Goal: Information Seeking & Learning: Find specific fact

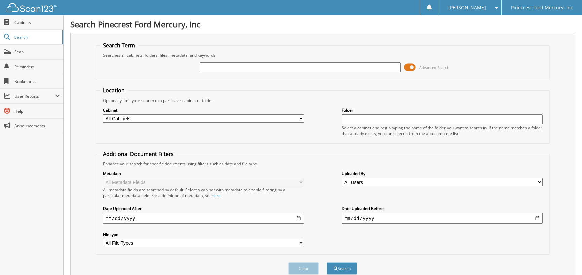
click at [235, 69] on input "text" at bounding box center [300, 67] width 201 height 10
type input "83535"
click at [327, 262] on button "Search" at bounding box center [342, 268] width 30 height 12
click at [224, 69] on input "83535" at bounding box center [300, 67] width 201 height 10
type input "83540"
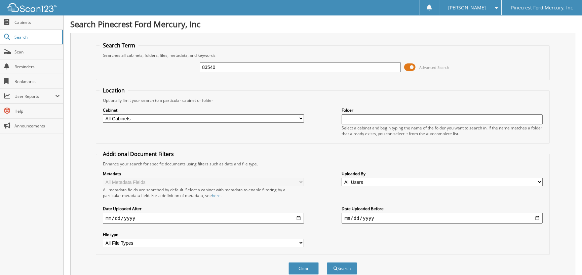
click at [327, 262] on button "Search" at bounding box center [342, 268] width 30 height 12
click at [346, 263] on button "Search" at bounding box center [342, 268] width 30 height 12
click at [231, 61] on div "83540" at bounding box center [300, 66] width 201 height 11
click at [219, 67] on input "83540" at bounding box center [300, 67] width 201 height 10
type input "83541"
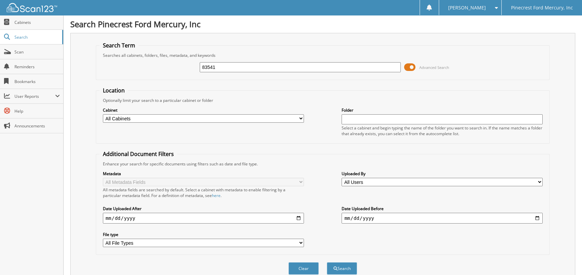
click at [327, 262] on button "Search" at bounding box center [342, 268] width 30 height 12
click at [221, 64] on input "83541" at bounding box center [300, 67] width 201 height 10
type input "83542"
click at [327, 262] on button "Search" at bounding box center [342, 268] width 30 height 12
click at [217, 60] on div "83542 Advanced Search" at bounding box center [322, 67] width 446 height 18
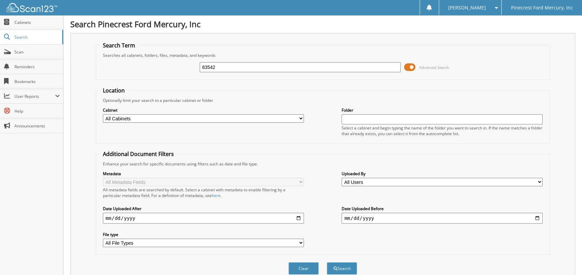
click at [218, 65] on input "83542" at bounding box center [300, 67] width 201 height 10
type input "83543"
click at [327, 262] on button "Search" at bounding box center [342, 268] width 30 height 12
click at [217, 69] on input "83543" at bounding box center [300, 67] width 201 height 10
type input "83544"
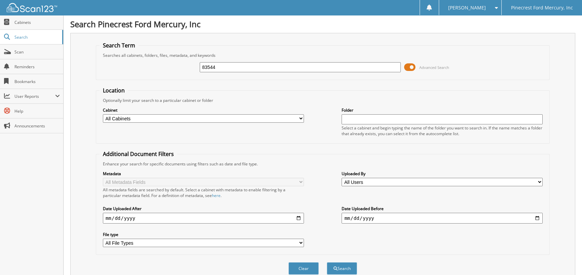
click at [327, 262] on button "Search" at bounding box center [342, 268] width 30 height 12
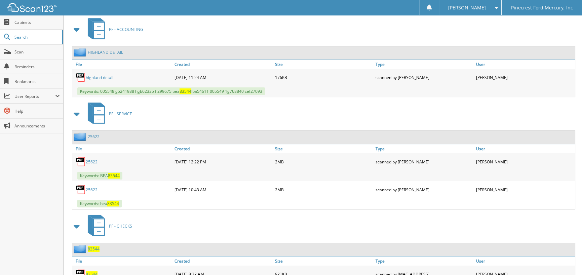
scroll to position [428, 0]
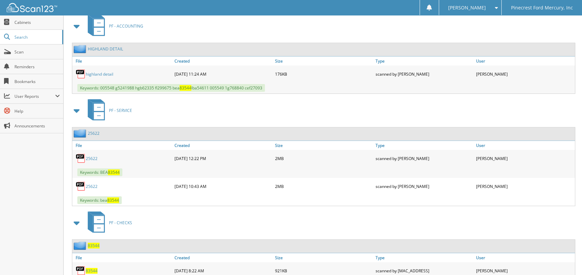
drag, startPoint x: 217, startPoint y: 72, endPoint x: 231, endPoint y: 134, distance: 63.8
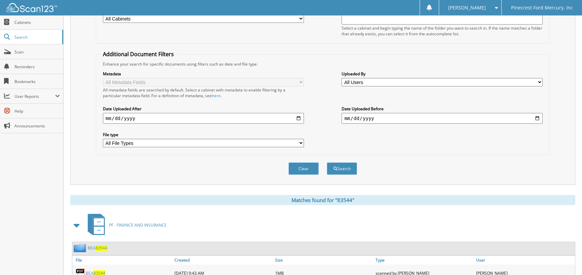
scroll to position [0, 0]
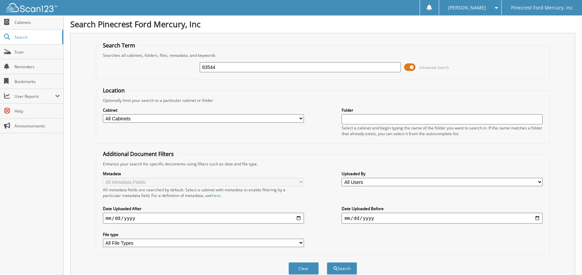
click at [226, 69] on input "83544" at bounding box center [300, 67] width 201 height 10
type input "83545"
click at [327, 262] on button "Search" at bounding box center [342, 268] width 30 height 12
drag, startPoint x: 221, startPoint y: 67, endPoint x: 212, endPoint y: 63, distance: 9.9
click at [216, 65] on input "83545" at bounding box center [300, 67] width 201 height 10
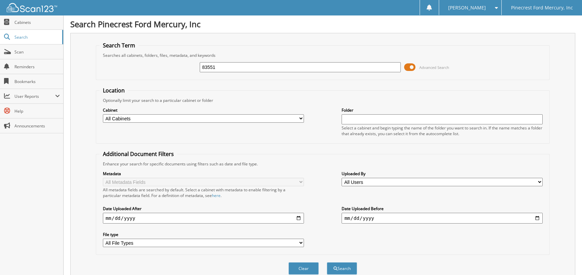
type input "83551"
click at [327, 262] on button "Search" at bounding box center [342, 268] width 30 height 12
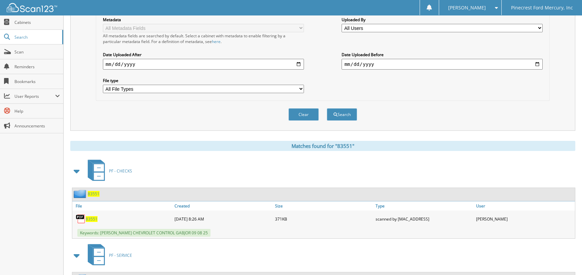
scroll to position [34, 0]
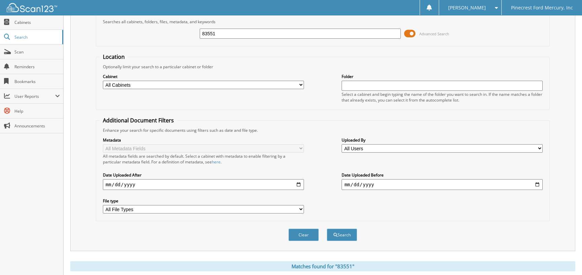
click at [216, 32] on input "83551" at bounding box center [300, 34] width 201 height 10
type input "83552"
click at [327, 228] on button "Search" at bounding box center [342, 234] width 30 height 12
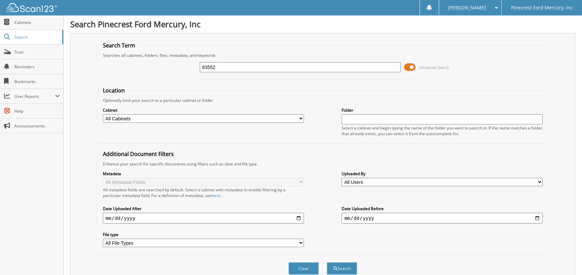
click at [215, 64] on input "83552" at bounding box center [300, 67] width 201 height 10
type input "83553"
click at [327, 262] on button "Search" at bounding box center [342, 268] width 30 height 12
click at [221, 64] on input "83553" at bounding box center [300, 67] width 201 height 10
type input "83554"
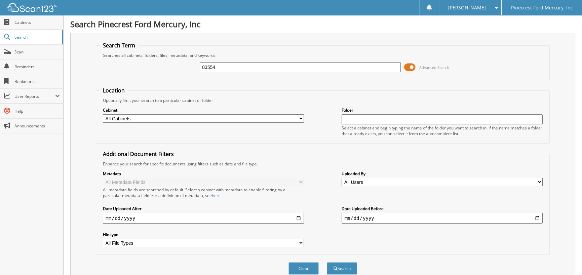
click at [327, 262] on button "Search" at bounding box center [342, 268] width 30 height 12
click at [231, 70] on input "83554" at bounding box center [300, 67] width 201 height 10
type input "83555"
click at [327, 262] on button "Search" at bounding box center [342, 268] width 30 height 12
click at [223, 65] on input "83555" at bounding box center [300, 67] width 201 height 10
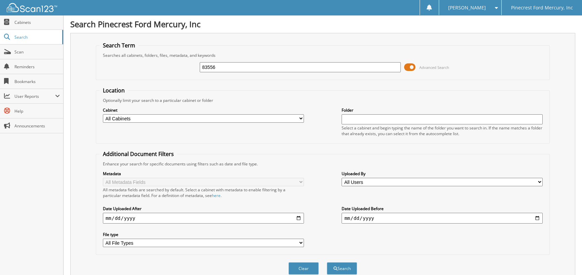
type input "83556"
click at [327, 262] on button "Search" at bounding box center [342, 268] width 30 height 12
click at [227, 65] on input "83556" at bounding box center [300, 67] width 201 height 10
type input "83559"
click at [327, 262] on button "Search" at bounding box center [342, 268] width 30 height 12
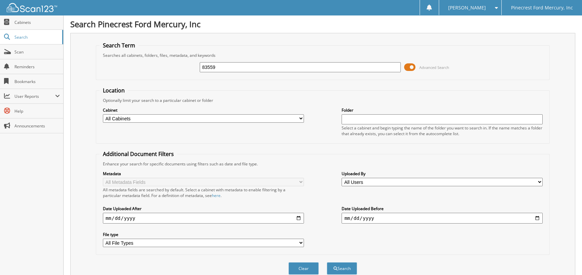
click at [235, 65] on input "83559" at bounding box center [300, 67] width 201 height 10
type input "83560"
click at [327, 262] on button "Search" at bounding box center [342, 268] width 30 height 12
click at [412, 66] on span at bounding box center [409, 67] width 11 height 10
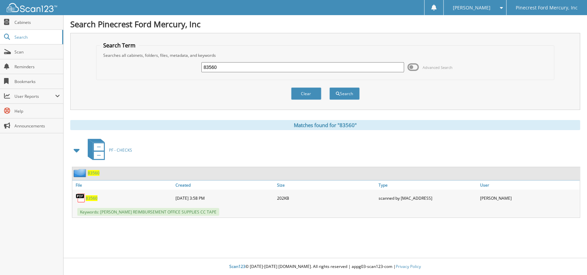
drag, startPoint x: 220, startPoint y: 67, endPoint x: 135, endPoint y: 70, distance: 85.4
click at [135, 70] on div "83560 Advanced Search" at bounding box center [325, 67] width 451 height 18
type input "50876"
click at [329, 87] on button "Search" at bounding box center [344, 93] width 30 height 12
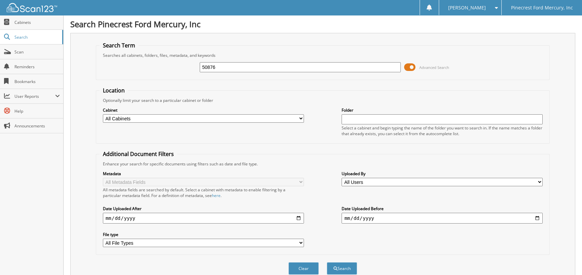
click at [226, 69] on input "50876" at bounding box center [300, 67] width 201 height 10
type input "5"
type input "51050"
click at [327, 262] on button "Search" at bounding box center [342, 268] width 30 height 12
click at [227, 67] on input "51050" at bounding box center [300, 67] width 201 height 10
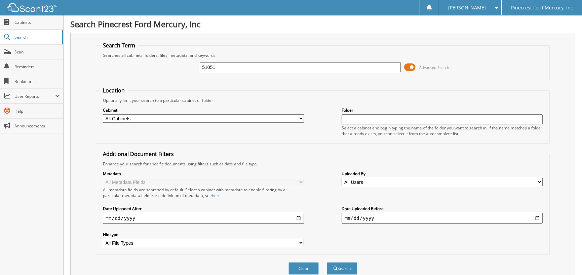
type input "51051"
click at [327, 262] on button "Search" at bounding box center [342, 268] width 30 height 12
drag, startPoint x: 219, startPoint y: 66, endPoint x: 140, endPoint y: 81, distance: 80.8
click at [154, 76] on fieldset "Search Term Searches all cabinets, folders, files, metadata, and keywords 51051…" at bounding box center [323, 61] width 454 height 38
type input "51151"
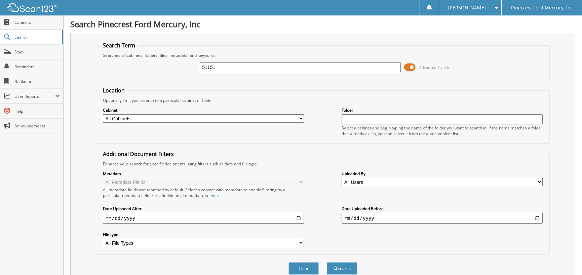
click at [327, 262] on button "Search" at bounding box center [342, 268] width 30 height 12
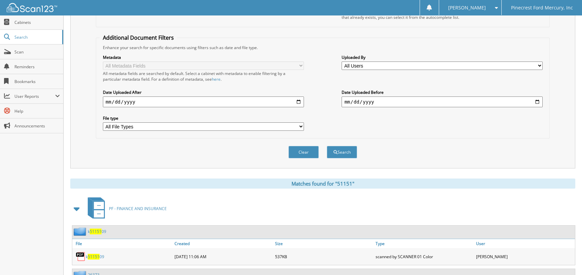
scroll to position [34, 0]
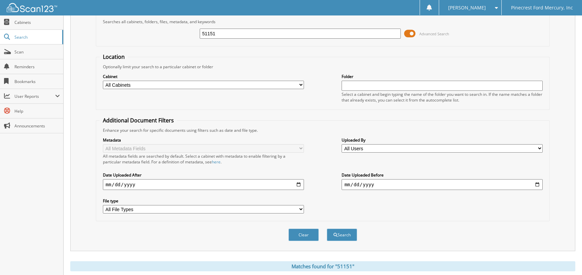
drag, startPoint x: 224, startPoint y: 33, endPoint x: 132, endPoint y: 36, distance: 91.8
click at [133, 36] on div "51151 Advanced Search" at bounding box center [322, 34] width 446 height 18
type input "51170"
click at [327, 228] on button "Search" at bounding box center [342, 234] width 30 height 12
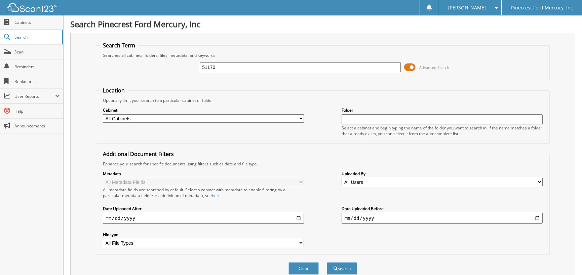
click at [223, 64] on input "51170" at bounding box center [300, 67] width 201 height 10
type input "51178"
click at [327, 262] on button "Search" at bounding box center [342, 268] width 30 height 12
drag, startPoint x: 227, startPoint y: 70, endPoint x: 223, endPoint y: 67, distance: 5.3
click at [223, 67] on input "51178" at bounding box center [300, 67] width 201 height 10
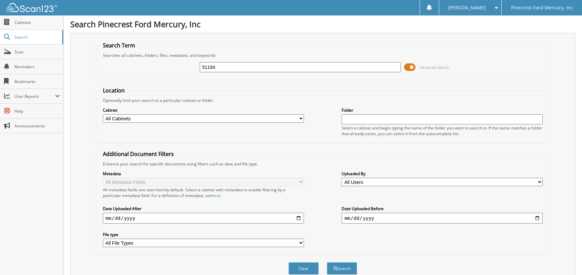
type input "51184"
click at [327, 262] on button "Search" at bounding box center [342, 268] width 30 height 12
click at [222, 65] on input "51184" at bounding box center [300, 67] width 201 height 10
type input "51186"
click at [327, 262] on button "Search" at bounding box center [342, 268] width 30 height 12
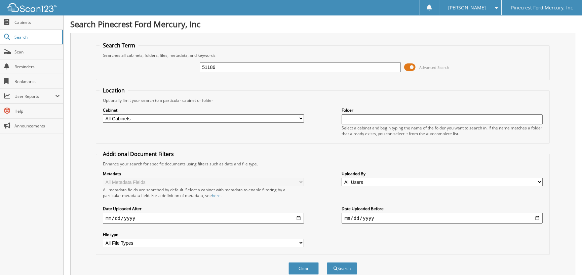
click at [218, 65] on input "51186" at bounding box center [300, 67] width 201 height 10
type input "51187"
click at [327, 262] on button "Search" at bounding box center [342, 268] width 30 height 12
click at [222, 65] on input "51187" at bounding box center [300, 67] width 201 height 10
type input "51192"
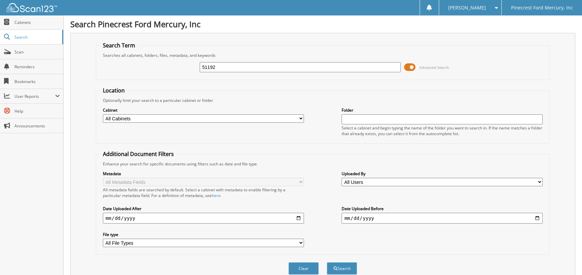
click at [327, 262] on button "Search" at bounding box center [342, 268] width 30 height 12
click at [226, 64] on div "51192 Advanced Search" at bounding box center [322, 67] width 446 height 18
click at [223, 65] on input "51192" at bounding box center [300, 67] width 201 height 10
type input "51196"
click at [327, 262] on button "Search" at bounding box center [342, 268] width 30 height 12
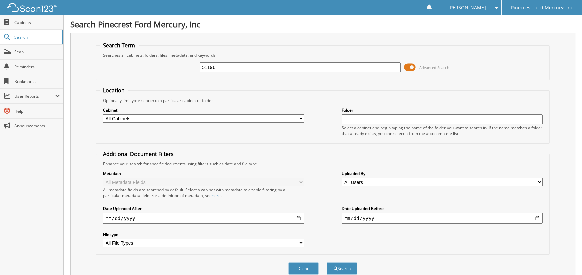
drag, startPoint x: 227, startPoint y: 68, endPoint x: 225, endPoint y: 66, distance: 3.8
click at [225, 67] on input "51196" at bounding box center [300, 67] width 201 height 10
type input "51202"
click at [327, 262] on button "Search" at bounding box center [342, 268] width 30 height 12
click at [220, 64] on input "51202" at bounding box center [300, 67] width 201 height 10
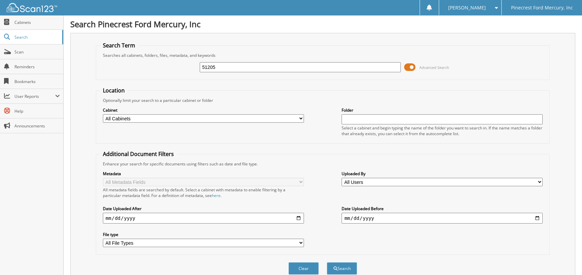
type input "51205"
click at [327, 262] on button "Search" at bounding box center [342, 268] width 30 height 12
click at [218, 67] on input "51205" at bounding box center [300, 67] width 201 height 10
type input "51212"
click at [327, 262] on button "Search" at bounding box center [342, 268] width 30 height 12
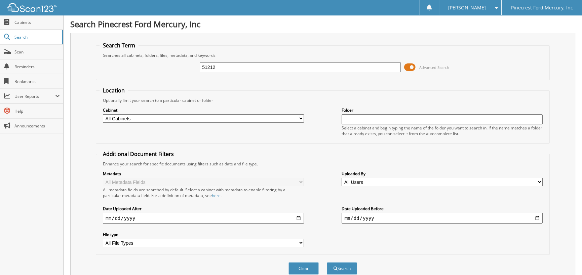
click at [218, 65] on input "51212" at bounding box center [300, 67] width 201 height 10
type input "51215"
click at [327, 262] on button "Search" at bounding box center [342, 268] width 30 height 12
click at [221, 63] on input "51215" at bounding box center [300, 67] width 201 height 10
type input "51219"
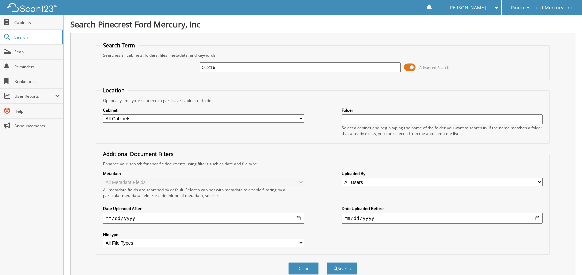
click at [327, 262] on button "Search" at bounding box center [342, 268] width 30 height 12
click at [224, 64] on input "51219" at bounding box center [300, 67] width 201 height 10
type input "51224"
click at [327, 262] on button "Search" at bounding box center [342, 268] width 30 height 12
click at [217, 69] on input "51224" at bounding box center [300, 67] width 201 height 10
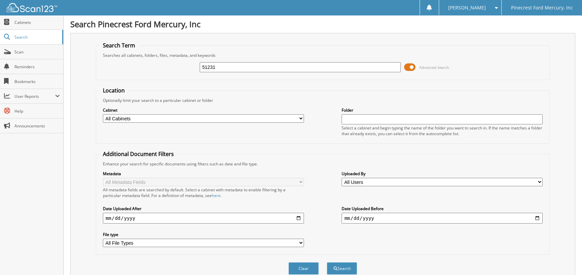
type input "51231"
click at [327, 262] on button "Search" at bounding box center [342, 268] width 30 height 12
click at [219, 71] on input "51231" at bounding box center [300, 67] width 201 height 10
type input "51244"
click at [327, 262] on button "Search" at bounding box center [342, 268] width 30 height 12
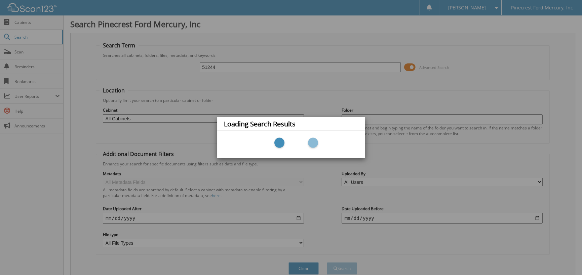
scroll to position [101, 0]
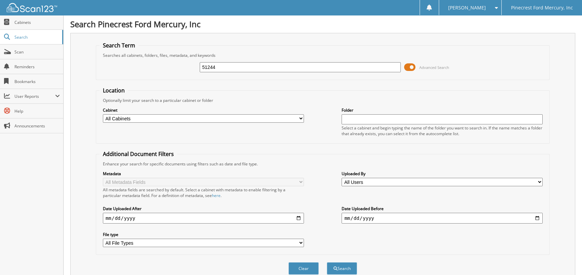
click at [218, 66] on input "51244" at bounding box center [300, 67] width 201 height 10
type input "51248"
click at [327, 262] on button "Search" at bounding box center [342, 268] width 30 height 12
click at [220, 67] on input "51248" at bounding box center [300, 67] width 201 height 10
type input "51254"
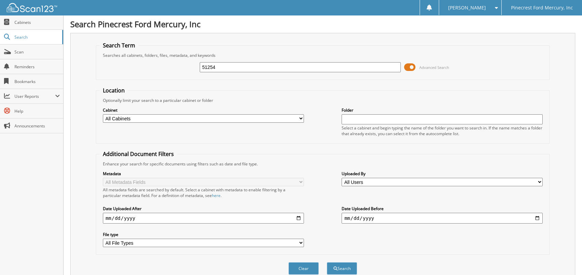
click at [327, 262] on button "Search" at bounding box center [342, 268] width 30 height 12
click at [216, 67] on input "51254" at bounding box center [300, 67] width 201 height 10
type input "51257"
click at [327, 262] on button "Search" at bounding box center [342, 268] width 30 height 12
click at [225, 68] on input "51257" at bounding box center [300, 67] width 201 height 10
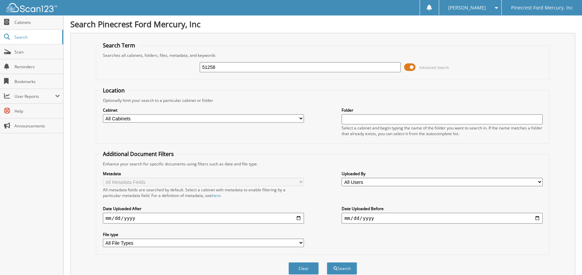
type input "51258"
click at [327, 262] on button "Search" at bounding box center [342, 268] width 30 height 12
click at [217, 70] on input "51258" at bounding box center [300, 67] width 201 height 10
type input "51259"
click at [327, 262] on button "Search" at bounding box center [342, 268] width 30 height 12
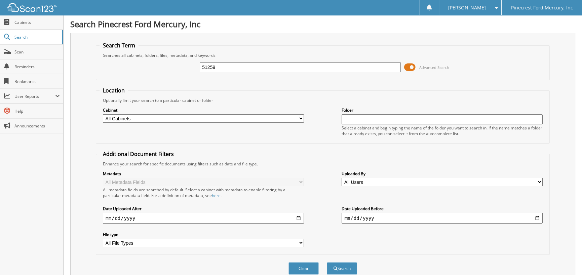
click at [222, 69] on input "51259" at bounding box center [300, 67] width 201 height 10
type input "51261"
click at [327, 262] on button "Search" at bounding box center [342, 268] width 30 height 12
click at [222, 68] on input "51261" at bounding box center [300, 67] width 201 height 10
type input "51265"
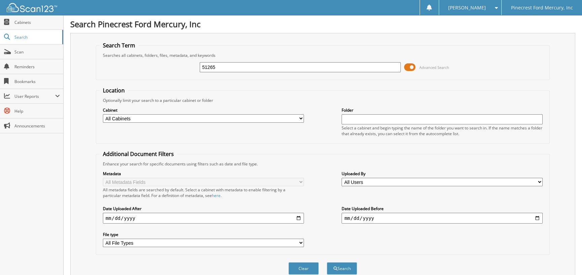
click at [327, 262] on button "Search" at bounding box center [342, 268] width 30 height 12
click at [218, 64] on input "51265" at bounding box center [300, 67] width 201 height 10
type input "51274"
click at [327, 262] on button "Search" at bounding box center [342, 268] width 30 height 12
drag, startPoint x: 223, startPoint y: 66, endPoint x: 228, endPoint y: 64, distance: 5.4
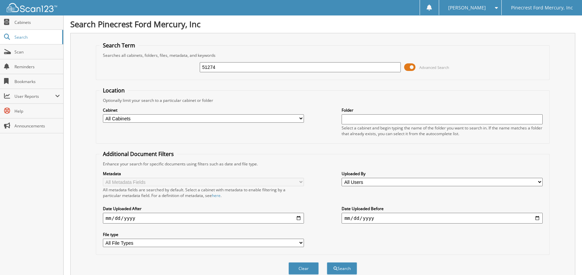
click at [227, 65] on input "51274" at bounding box center [300, 67] width 201 height 10
type input "51275"
click at [327, 262] on button "Search" at bounding box center [342, 268] width 30 height 12
click at [215, 67] on input "51275" at bounding box center [300, 67] width 201 height 10
type input "51281"
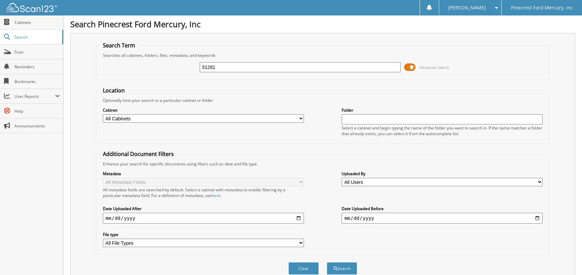
click at [327, 262] on button "Search" at bounding box center [342, 268] width 30 height 12
click at [220, 64] on input "51281" at bounding box center [300, 67] width 201 height 10
type input "51282"
click at [327, 262] on button "Search" at bounding box center [342, 268] width 30 height 12
click at [219, 70] on input "51282" at bounding box center [300, 67] width 201 height 10
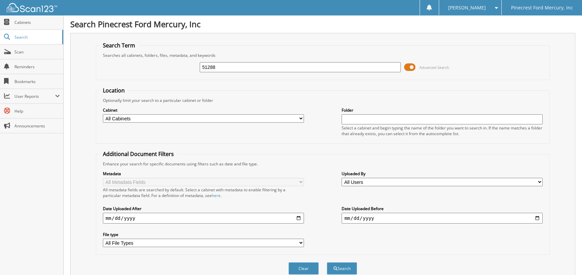
type input "51288"
click at [327, 262] on button "Search" at bounding box center [342, 268] width 30 height 12
click at [218, 69] on input "51288" at bounding box center [300, 67] width 201 height 10
type input "51291"
click at [327, 262] on button "Search" at bounding box center [342, 268] width 30 height 12
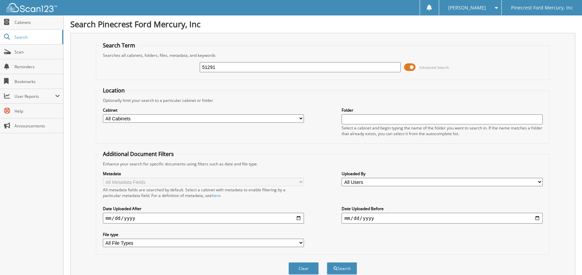
click at [218, 70] on input "51291" at bounding box center [300, 67] width 201 height 10
type input "51298"
click at [327, 262] on button "Search" at bounding box center [342, 268] width 30 height 12
click at [221, 66] on input "51298" at bounding box center [300, 67] width 201 height 10
type input "51300"
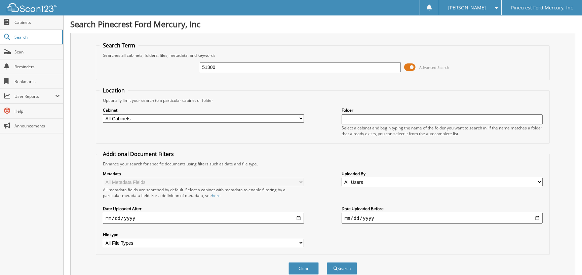
click at [327, 262] on button "Search" at bounding box center [342, 268] width 30 height 12
drag, startPoint x: 227, startPoint y: 70, endPoint x: 115, endPoint y: 61, distance: 113.0
click at [115, 61] on div "51300 Advanced Search" at bounding box center [322, 67] width 446 height 18
type input "barbe electirc"
click at [341, 267] on button "Search" at bounding box center [342, 268] width 30 height 12
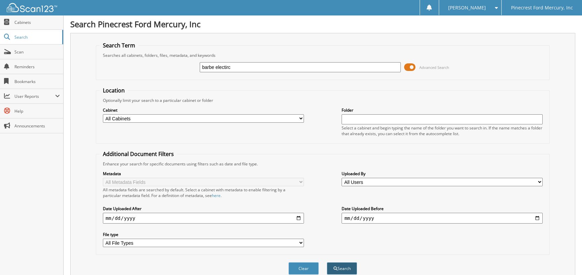
click at [346, 262] on button "Search" at bounding box center [342, 268] width 30 height 12
drag, startPoint x: 239, startPoint y: 67, endPoint x: 128, endPoint y: 65, distance: 110.9
click at [128, 65] on div "barbe electirc Advanced Search" at bounding box center [322, 67] width 446 height 18
type input "BARBE"
click at [346, 265] on button "Search" at bounding box center [342, 268] width 30 height 12
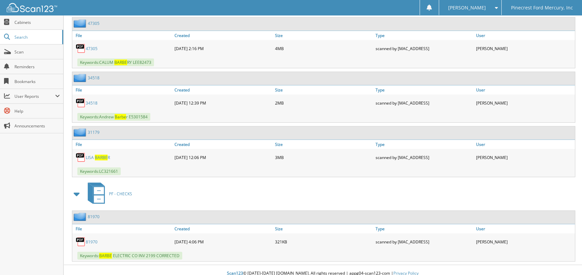
scroll to position [325, 0]
click at [87, 239] on link "8 1 9 7 0" at bounding box center [92, 242] width 12 height 6
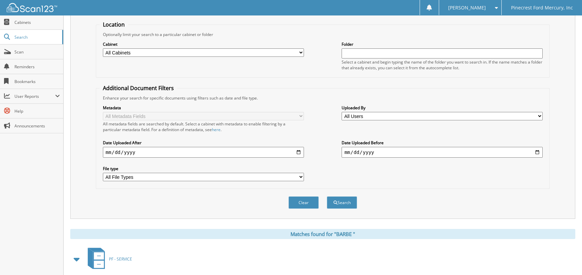
scroll to position [0, 0]
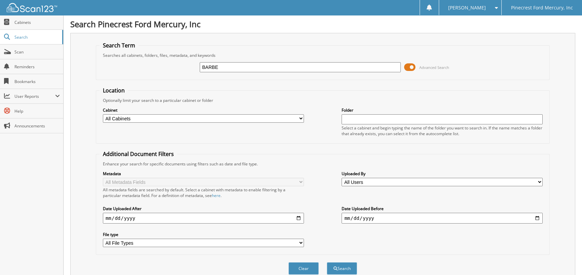
click at [229, 67] on input "BARBE" at bounding box center [300, 67] width 201 height 10
drag, startPoint x: 218, startPoint y: 65, endPoint x: 0, endPoint y: 63, distance: 218.4
type input "50820"
click at [327, 262] on button "Search" at bounding box center [342, 268] width 30 height 12
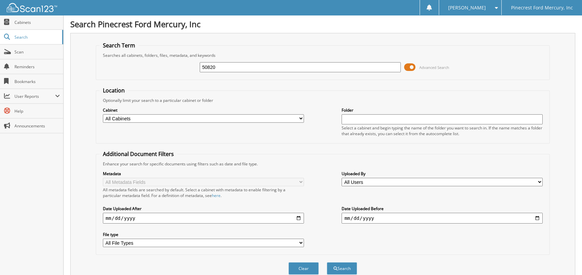
drag, startPoint x: 223, startPoint y: 67, endPoint x: 78, endPoint y: 74, distance: 145.3
click at [80, 73] on div "Search Term Searches all cabinets, folders, files, metadata, and keywords 50820…" at bounding box center [322, 159] width 505 height 252
type input "51230"
click at [327, 262] on button "Search" at bounding box center [342, 268] width 30 height 12
click at [220, 69] on input "51230" at bounding box center [300, 67] width 201 height 10
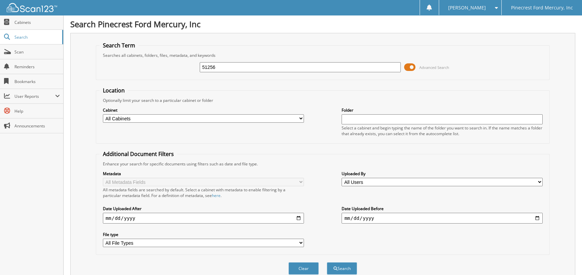
type input "51256"
click at [327, 262] on button "Search" at bounding box center [342, 268] width 30 height 12
click at [226, 68] on input "51256" at bounding box center [300, 67] width 201 height 10
type input "51289"
click at [327, 262] on button "Search" at bounding box center [342, 268] width 30 height 12
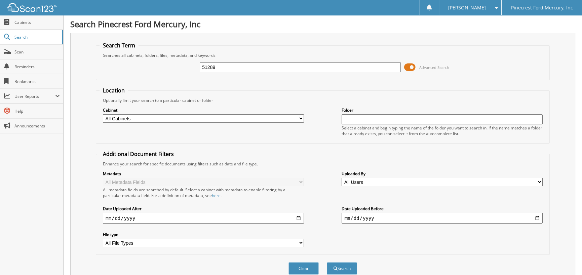
click at [222, 60] on div "51289 Advanced Search" at bounding box center [322, 67] width 446 height 18
click at [224, 68] on input "51289" at bounding box center [300, 67] width 201 height 10
type input "51296"
click at [327, 262] on button "Search" at bounding box center [342, 268] width 30 height 12
click at [232, 71] on input "51296" at bounding box center [300, 67] width 201 height 10
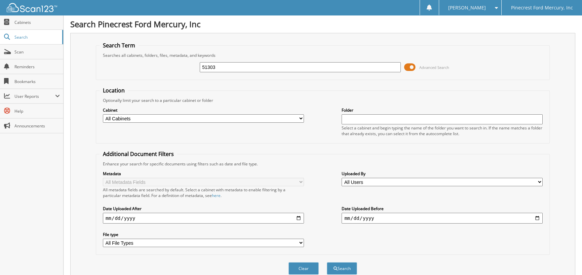
type input "51303"
click at [327, 262] on button "Search" at bounding box center [342, 268] width 30 height 12
click at [222, 64] on input "51303" at bounding box center [300, 67] width 201 height 10
type input "51304"
click at [327, 262] on button "Search" at bounding box center [342, 268] width 30 height 12
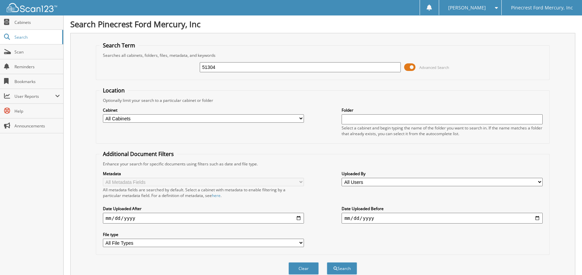
click at [227, 67] on input "51304" at bounding box center [300, 67] width 201 height 10
type input "51305"
click at [327, 262] on button "Search" at bounding box center [342, 268] width 30 height 12
click at [213, 66] on input "51305" at bounding box center [300, 67] width 201 height 10
click at [219, 66] on input "51305" at bounding box center [300, 67] width 201 height 10
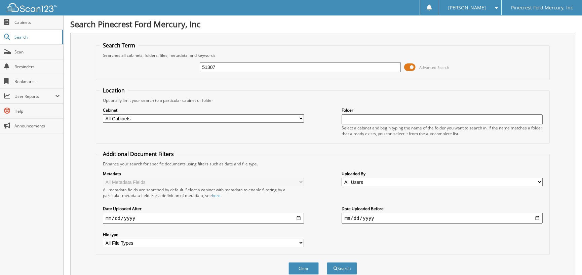
type input "51307"
click at [327, 262] on button "Search" at bounding box center [342, 268] width 30 height 12
click at [223, 62] on input "51307" at bounding box center [300, 67] width 201 height 10
type input "51318"
click at [327, 262] on button "Search" at bounding box center [342, 268] width 30 height 12
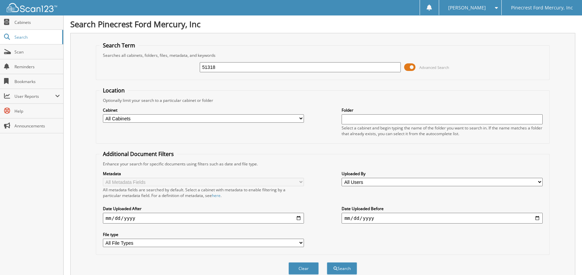
drag, startPoint x: 224, startPoint y: 67, endPoint x: 96, endPoint y: 74, distance: 128.2
click at [100, 74] on div "51318 Advanced Search" at bounding box center [322, 67] width 446 height 18
type input "50975"
click at [327, 262] on button "Search" at bounding box center [342, 268] width 30 height 12
drag, startPoint x: 218, startPoint y: 70, endPoint x: 54, endPoint y: 70, distance: 163.6
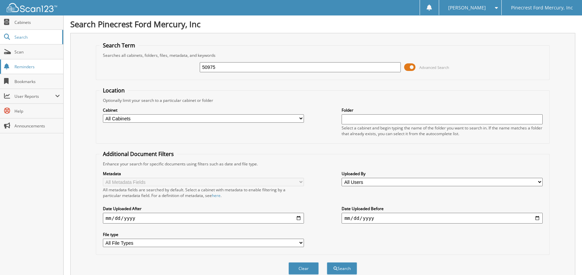
click at [55, 70] on body "[PERSON_NAME] Settings Logout Pinecrest Ford Mercury, Inc Close Cabinets Search…" at bounding box center [291, 248] width 582 height 497
type input "51042"
click at [327, 262] on button "Search" at bounding box center [342, 268] width 30 height 12
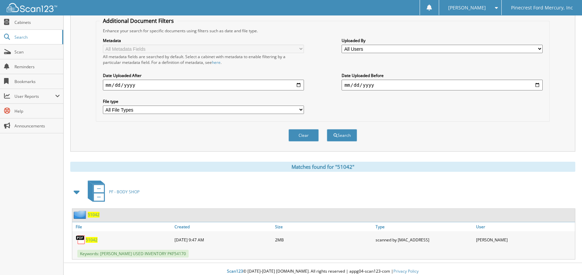
scroll to position [133, 0]
